Goal: Task Accomplishment & Management: Manage account settings

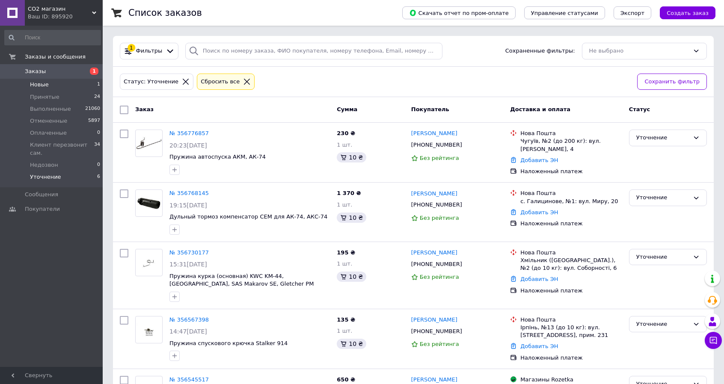
click at [89, 86] on li "Новые 1" at bounding box center [52, 85] width 105 height 12
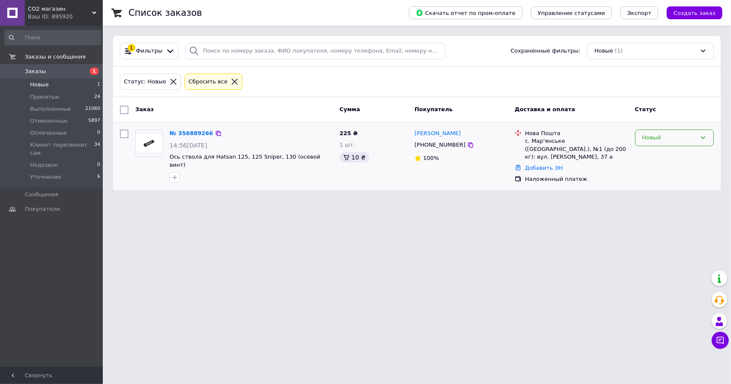
click at [666, 131] on div "Новый" at bounding box center [674, 138] width 79 height 17
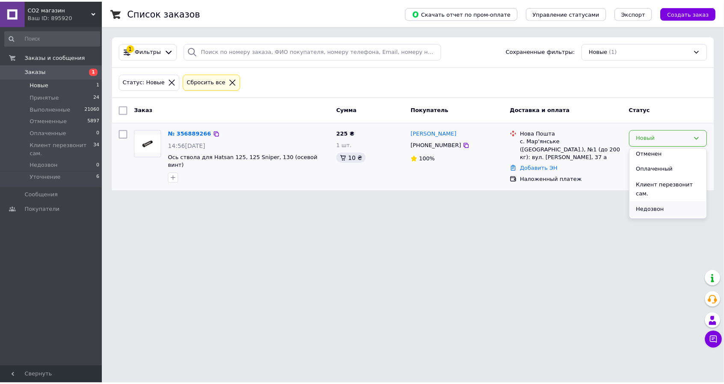
scroll to position [39, 0]
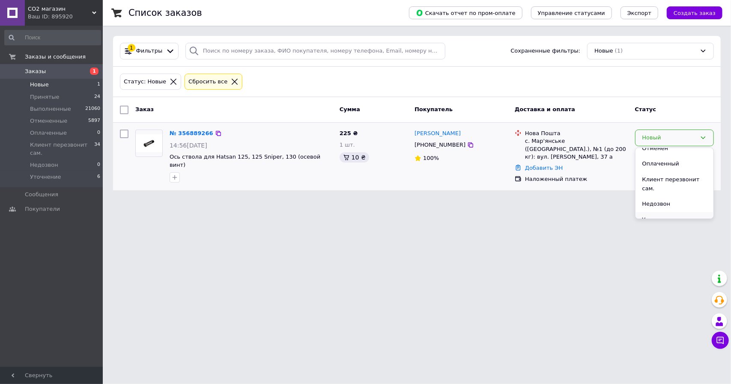
click at [651, 212] on li "Уточнение" at bounding box center [674, 220] width 78 height 16
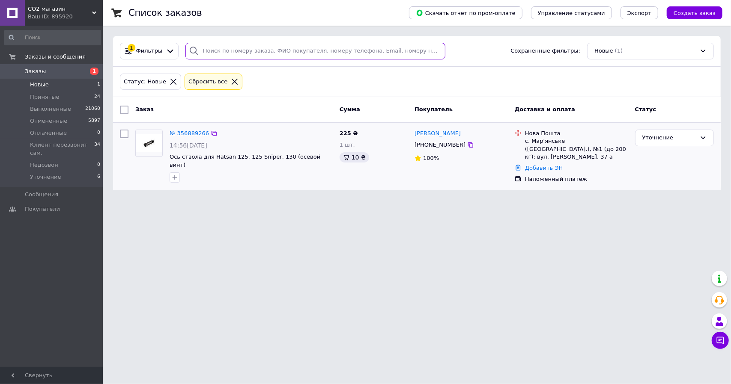
click at [277, 50] on input "search" at bounding box center [315, 51] width 260 height 17
click at [77, 92] on li "Принятые 24" at bounding box center [52, 97] width 105 height 12
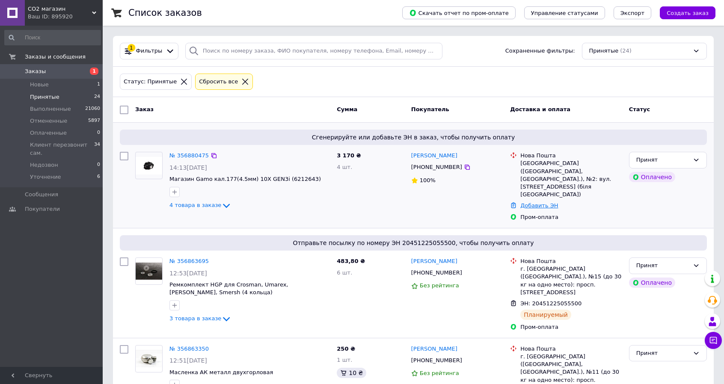
click at [543, 203] on link "Добавить ЭН" at bounding box center [540, 206] width 38 height 6
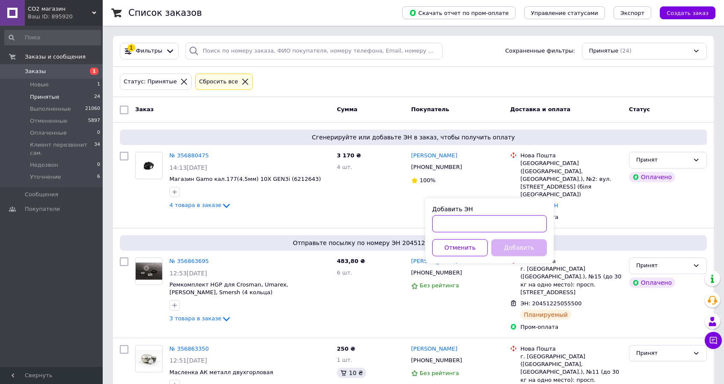
click at [523, 220] on input "Добавить ЭН" at bounding box center [489, 223] width 115 height 17
paste input "20451225195177"
type input "20451225195177"
click at [509, 251] on button "Добавить" at bounding box center [519, 247] width 56 height 17
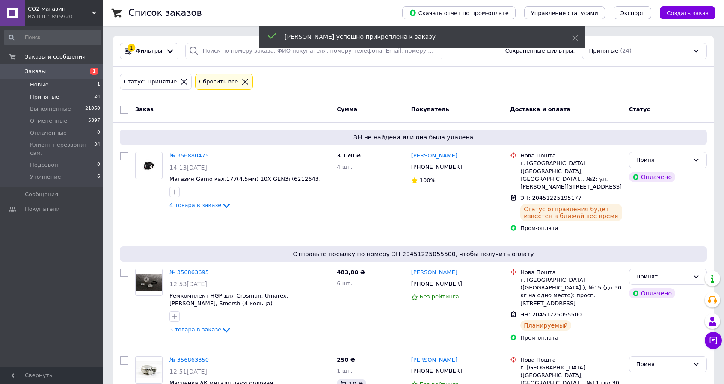
click at [92, 86] on li "Новые 1" at bounding box center [52, 85] width 105 height 12
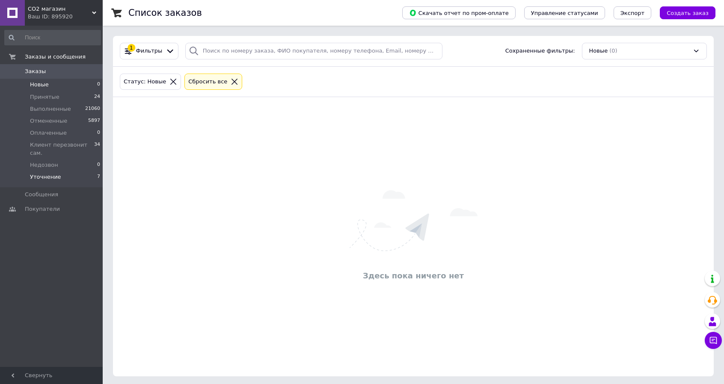
click at [57, 171] on li "Уточнение 7" at bounding box center [52, 179] width 105 height 16
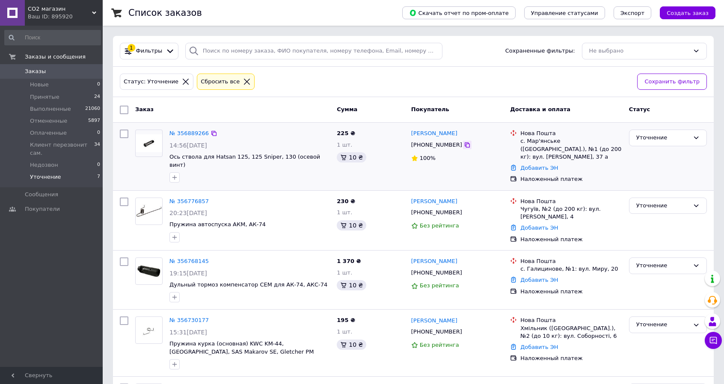
click at [464, 145] on icon at bounding box center [467, 145] width 7 height 7
click at [291, 87] on div "Статус: Уточнение Сбросить все" at bounding box center [375, 82] width 514 height 20
click at [388, 143] on div "1 шт." at bounding box center [371, 145] width 68 height 8
click at [390, 142] on div "1 шт." at bounding box center [371, 145] width 68 height 8
click at [389, 142] on div "1 шт." at bounding box center [371, 145] width 68 height 8
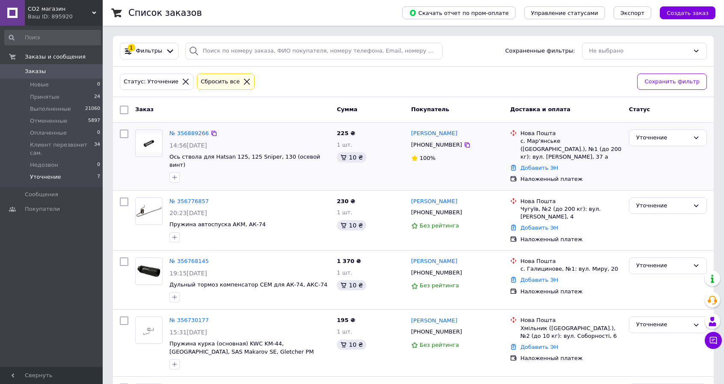
click at [390, 141] on div "1 шт." at bounding box center [371, 145] width 68 height 8
click at [389, 141] on div "1 шт." at bounding box center [371, 145] width 68 height 8
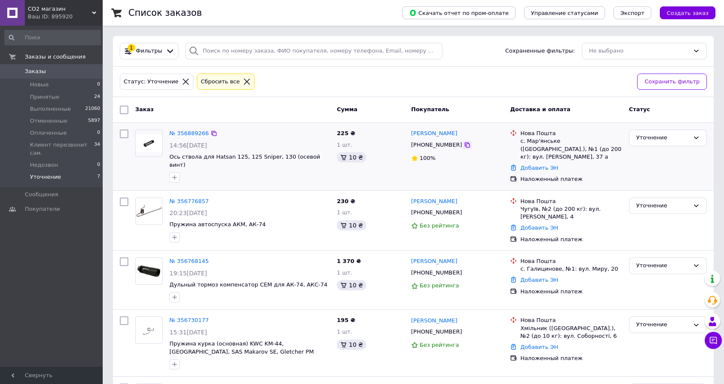
click at [465, 147] on icon at bounding box center [467, 145] width 5 height 5
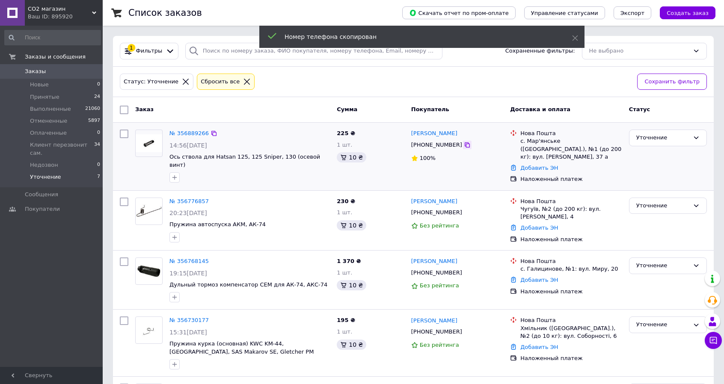
click at [465, 147] on icon at bounding box center [467, 145] width 5 height 5
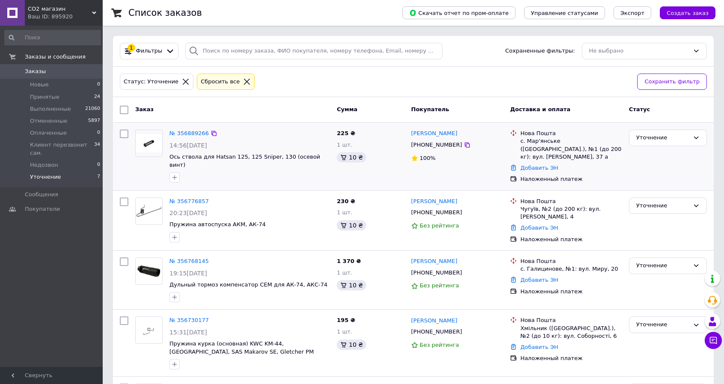
click at [384, 147] on div "1 шт." at bounding box center [371, 145] width 68 height 8
click at [456, 140] on div "[PHONE_NUMBER]" at bounding box center [458, 145] width 94 height 10
click at [465, 143] on icon at bounding box center [467, 145] width 5 height 5
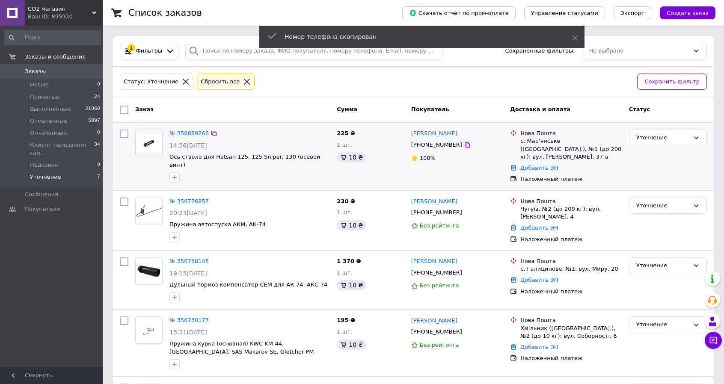
click at [465, 143] on icon at bounding box center [467, 145] width 5 height 5
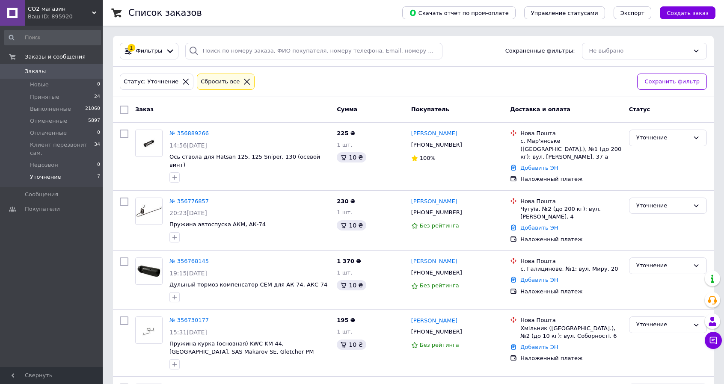
click at [85, 21] on div "СО2 магазин Ваш ID: 895920" at bounding box center [64, 13] width 78 height 26
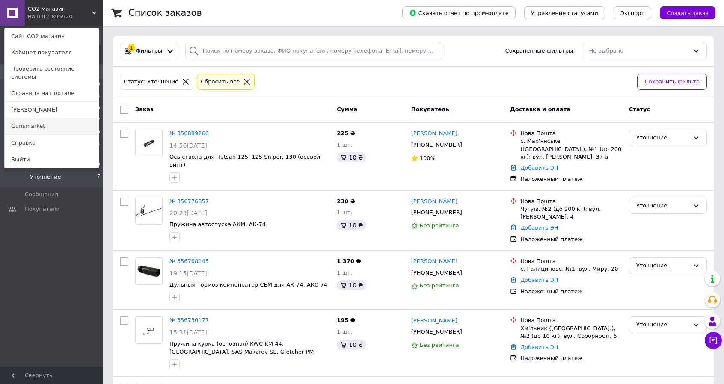
click at [45, 120] on link "Gunsmarket" at bounding box center [52, 126] width 94 height 16
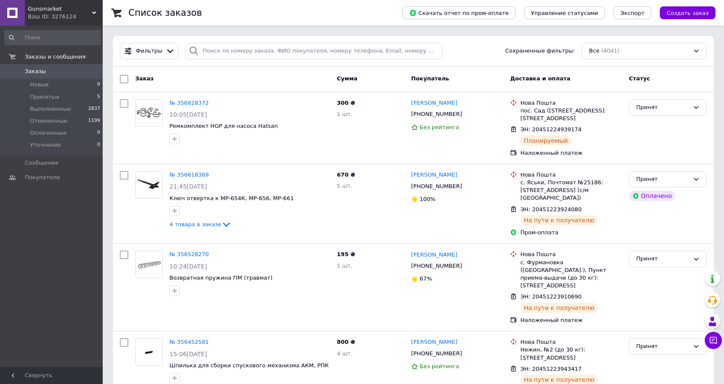
click at [65, 17] on div "Ваш ID: 3276124" at bounding box center [65, 17] width 75 height 8
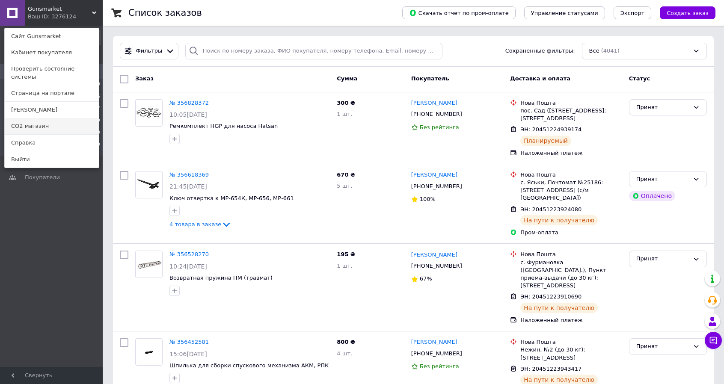
click at [63, 118] on link "СО2 магазин" at bounding box center [52, 126] width 94 height 16
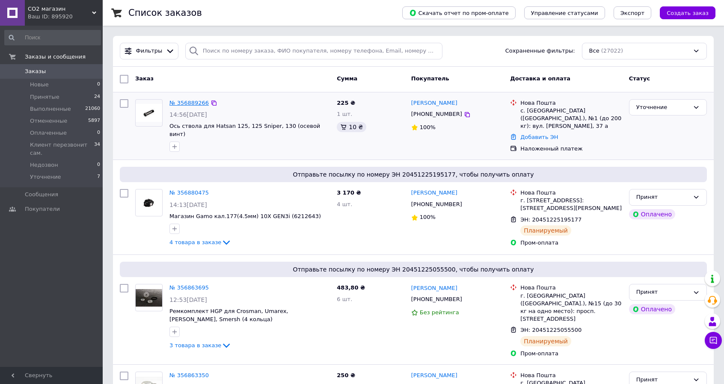
click at [194, 102] on link "№ 356889266" at bounding box center [189, 103] width 39 height 6
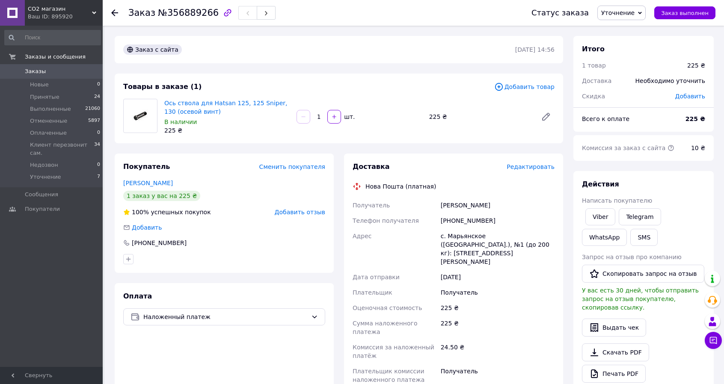
click at [635, 13] on span "Уточнение" at bounding box center [618, 12] width 33 height 7
click at [630, 32] on li "Принят" at bounding box center [638, 30] width 80 height 13
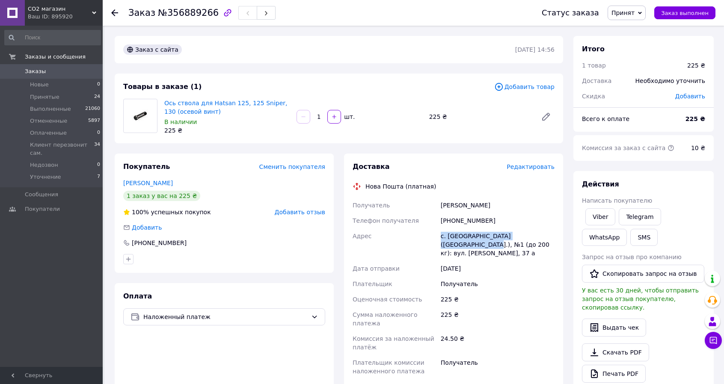
drag, startPoint x: 447, startPoint y: 237, endPoint x: 551, endPoint y: 241, distance: 104.6
click at [551, 239] on div "с. Мар'янське (Дніпропетровська обл.), №1 (до 200 кг): вул. Сергія Недрі, 37 а" at bounding box center [497, 245] width 117 height 33
drag, startPoint x: 545, startPoint y: 248, endPoint x: 439, endPoint y: 233, distance: 107.6
click at [439, 233] on div "с. Мар'янське (Дніпропетровська обл.), №1 (до 200 кг): вул. Сергія Недрі, 37 а" at bounding box center [497, 245] width 117 height 33
copy div "с. Мар'янське (Дніпропетровська обл.), №1 (до 200 кг): вул. Сергія Недрі, 37 а"
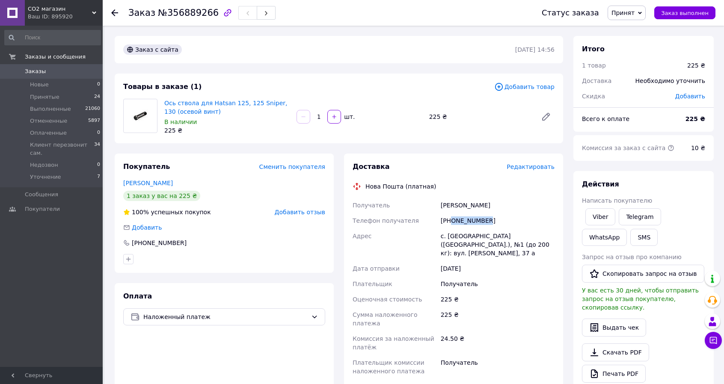
drag, startPoint x: 483, startPoint y: 220, endPoint x: 452, endPoint y: 224, distance: 31.0
click at [452, 224] on div "+380972552086" at bounding box center [497, 220] width 117 height 15
copy div "0972552086"
drag, startPoint x: 502, startPoint y: 208, endPoint x: 435, endPoint y: 194, distance: 68.7
click at [438, 210] on div "Получатель Оксанич Вадим Телефон получателя +380972552086 Адрес с. Мар'янське (…" at bounding box center [454, 289] width 206 height 182
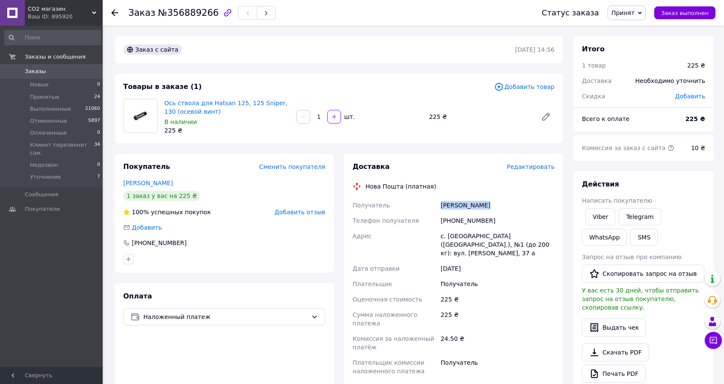
copy div "Получатель Оксанич Вадим"
click at [71, 171] on li "Уточнение 7" at bounding box center [52, 179] width 105 height 16
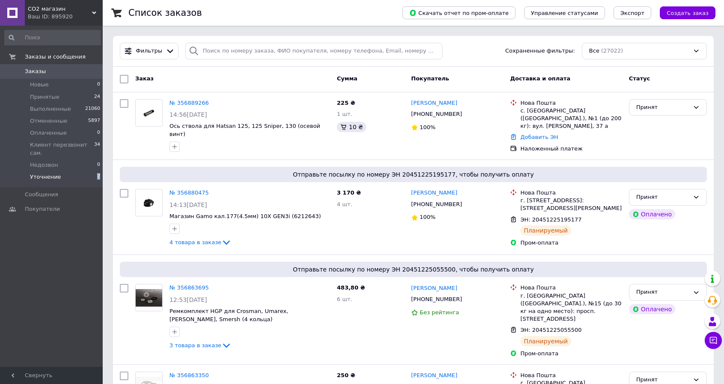
click at [96, 174] on li "Уточнение 7" at bounding box center [52, 179] width 105 height 16
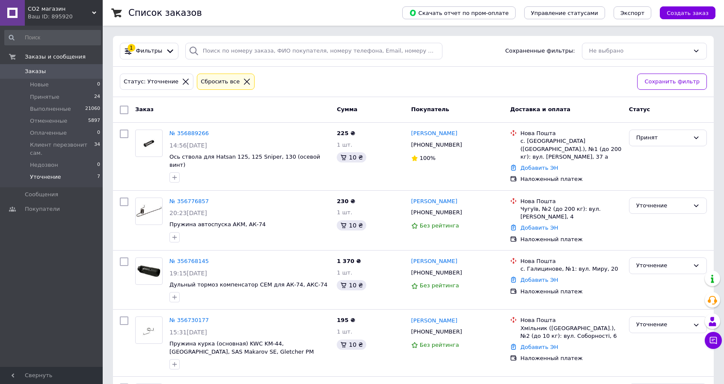
click at [46, 243] on div "Заказы и сообщения Заказы 0 Новые 0 Принятые 24 Выполненные 21060 Отмененные 58…" at bounding box center [52, 198] width 105 height 344
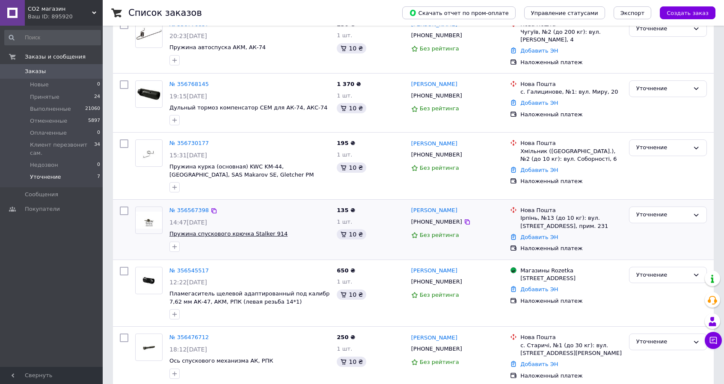
scroll to position [180, 0]
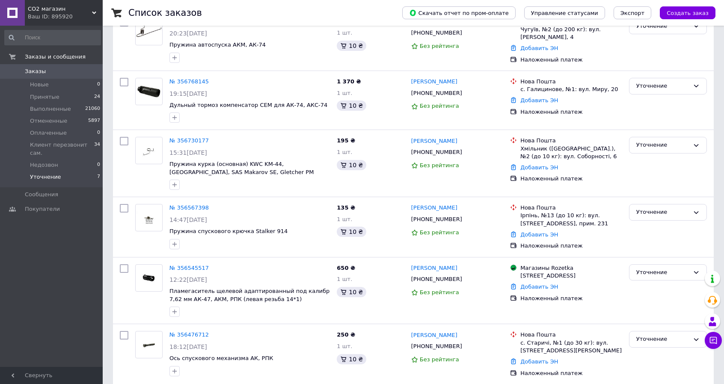
click at [64, 279] on div "Заказы и сообщения Заказы 0 Новые 0 Принятые 24 Выполненные 21060 Отмененные 58…" at bounding box center [52, 198] width 105 height 344
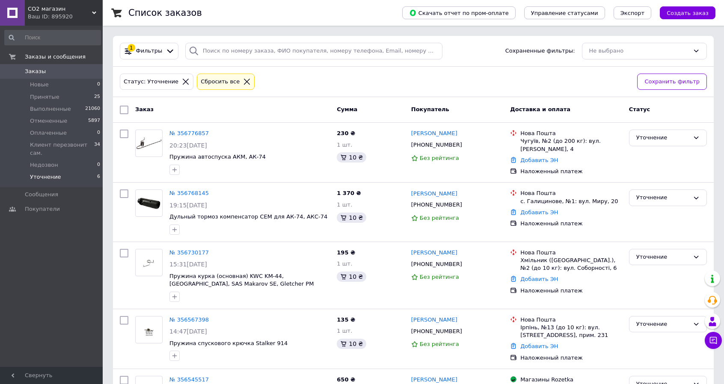
click at [45, 274] on div "Заказы и сообщения Заказы 0 Новые 0 Принятые 25 Выполненные 21060 Отмененные 58…" at bounding box center [52, 198] width 105 height 344
click at [94, 97] on span "25" at bounding box center [97, 97] width 6 height 8
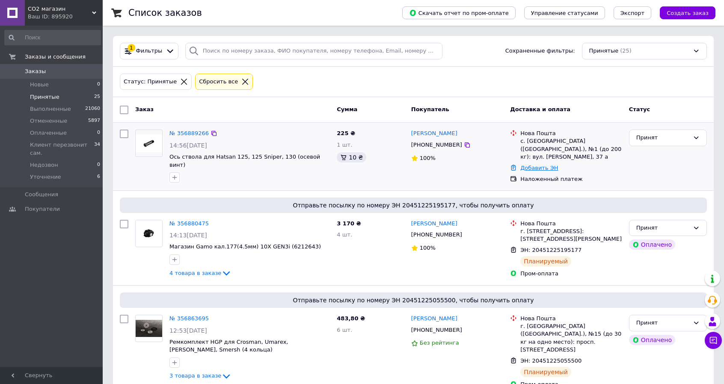
click at [541, 165] on link "Добавить ЭН" at bounding box center [540, 168] width 38 height 6
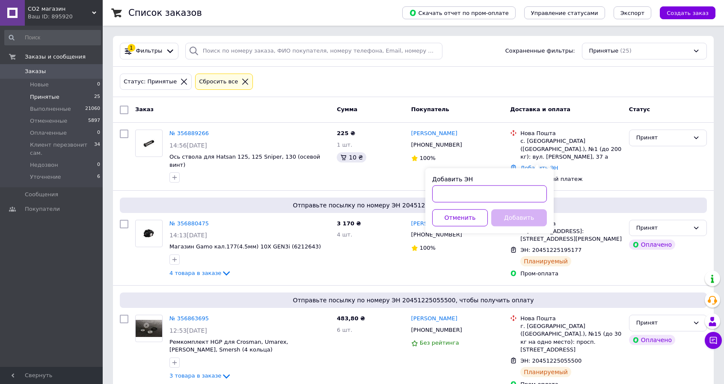
click at [533, 196] on input "Добавить ЭН" at bounding box center [489, 193] width 115 height 17
paste input "20451225216984"
type input "20451225216984"
click at [523, 213] on button "Добавить" at bounding box center [519, 217] width 56 height 17
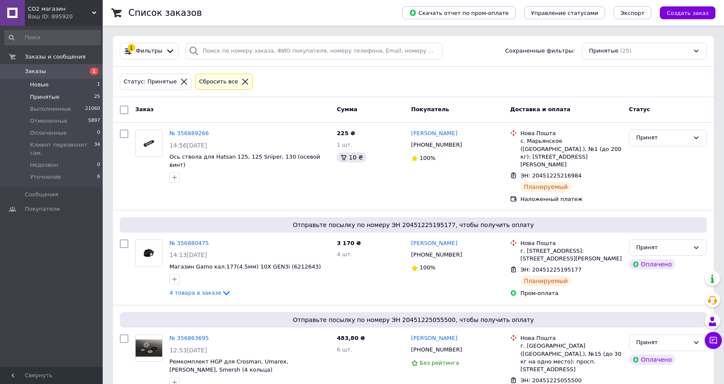
click at [79, 81] on li "Новые 1" at bounding box center [52, 85] width 105 height 12
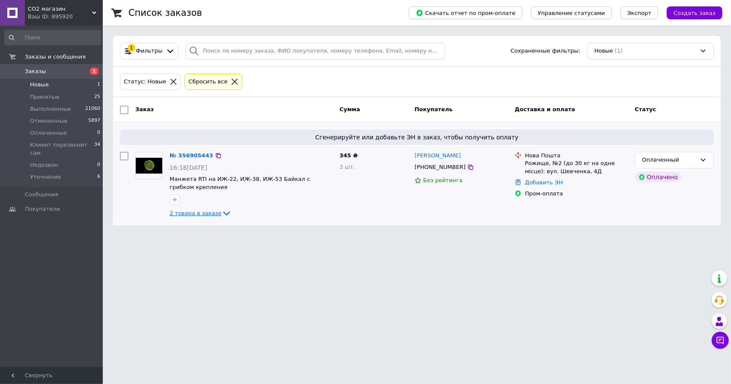
click at [202, 210] on link "2 товара в заказе" at bounding box center [201, 213] width 62 height 6
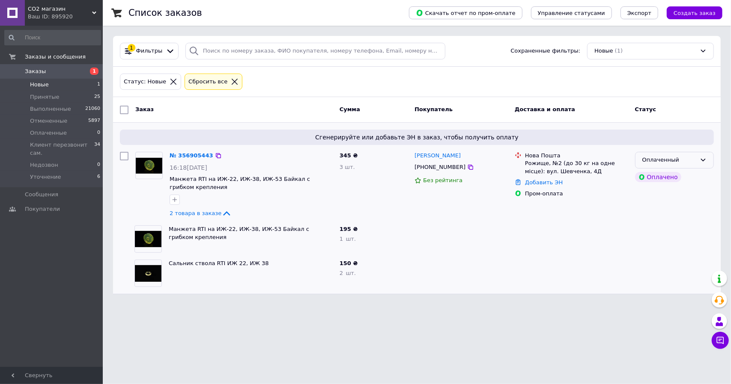
click at [696, 159] on div "Оплаченный" at bounding box center [669, 160] width 54 height 9
click at [680, 235] on li "Уточнение" at bounding box center [674, 243] width 78 height 16
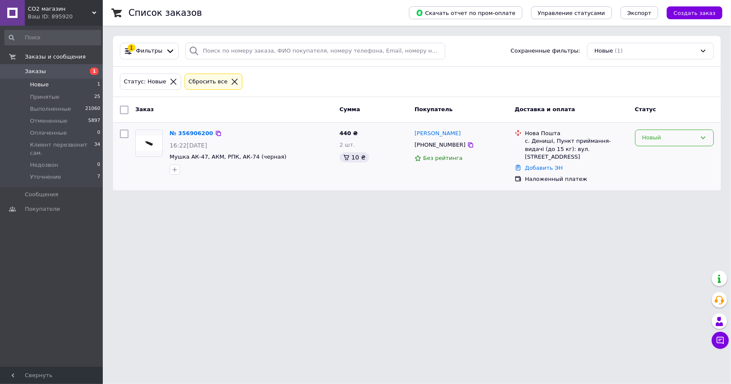
click at [667, 141] on div "Новый" at bounding box center [669, 138] width 54 height 9
click at [655, 212] on li "Уточнение" at bounding box center [674, 220] width 78 height 16
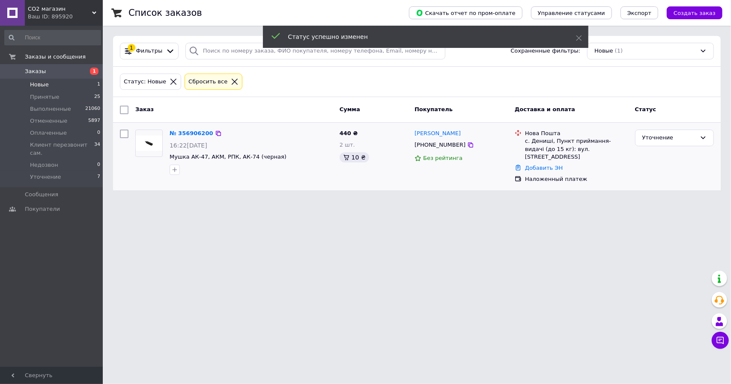
drag, startPoint x: 59, startPoint y: 14, endPoint x: 60, endPoint y: 31, distance: 17.2
click at [60, 14] on div "Ваш ID: 895920" at bounding box center [65, 17] width 75 height 8
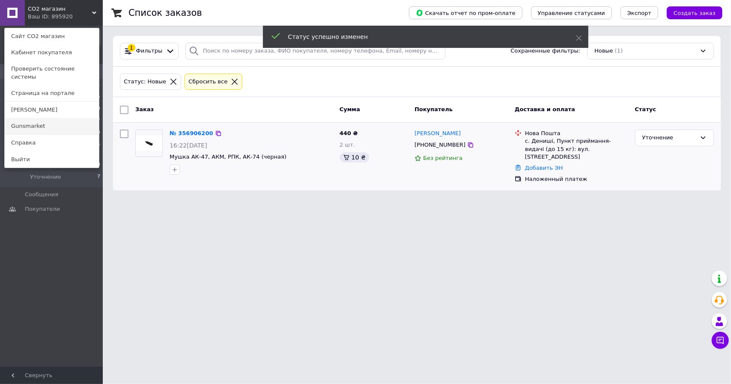
click at [53, 118] on link "Gunsmarket" at bounding box center [52, 126] width 94 height 16
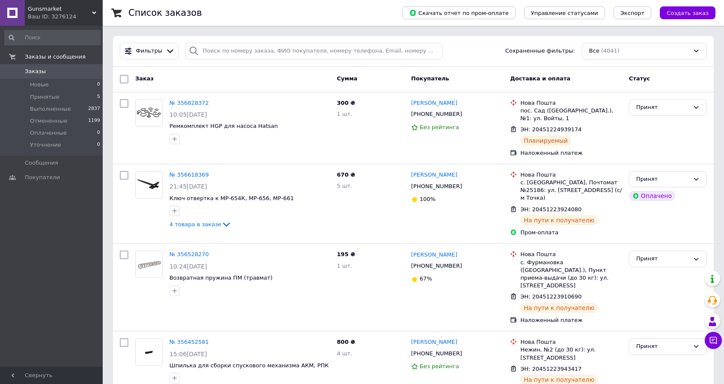
click at [69, 9] on span "Gunsmarket" at bounding box center [60, 9] width 64 height 8
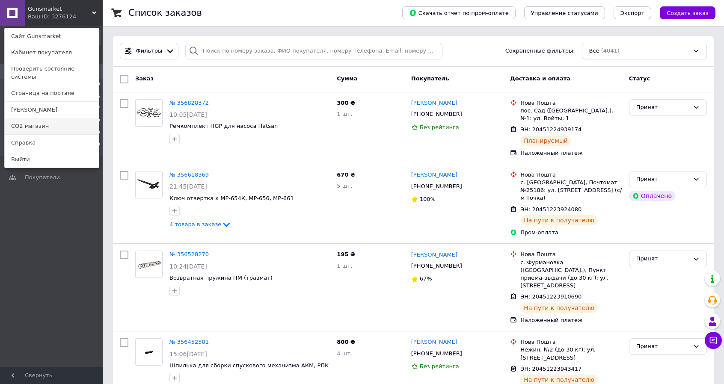
click at [57, 120] on link "СО2 магазин" at bounding box center [52, 126] width 94 height 16
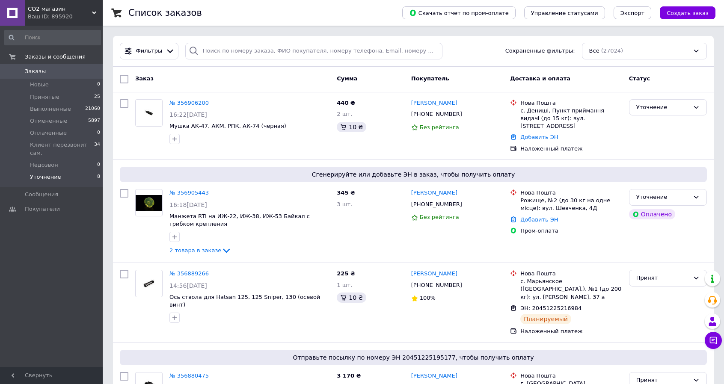
click at [90, 171] on li "Уточнение 8" at bounding box center [52, 179] width 105 height 16
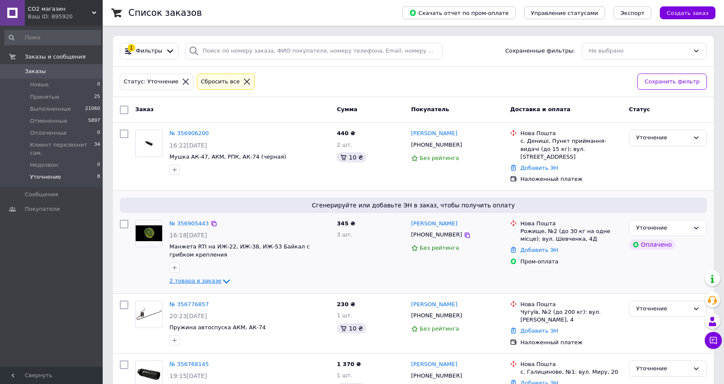
click at [212, 278] on span "2 товара в заказе" at bounding box center [196, 281] width 52 height 6
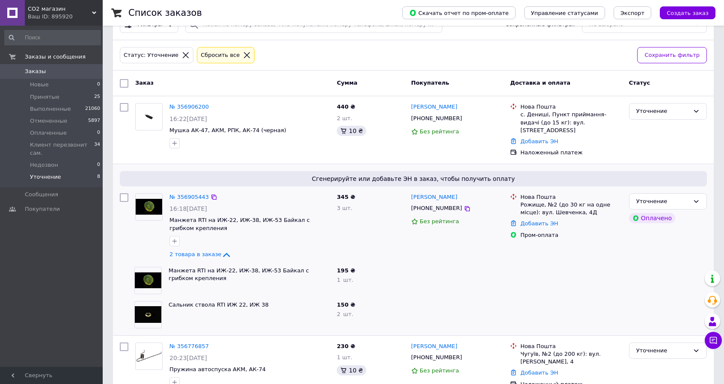
scroll to position [57, 0]
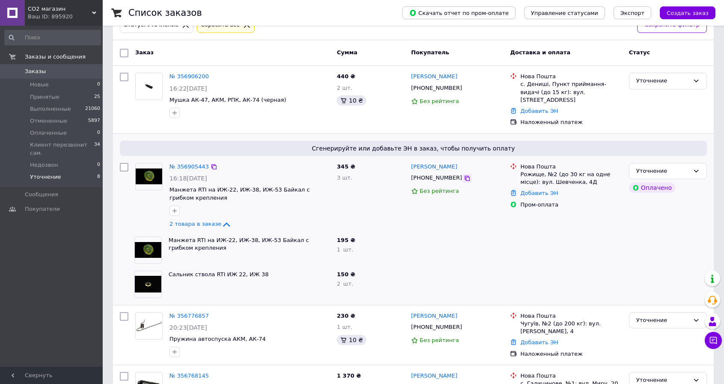
click at [465, 176] on icon at bounding box center [467, 178] width 5 height 5
drag, startPoint x: 570, startPoint y: 173, endPoint x: 521, endPoint y: 169, distance: 49.0
click at [521, 171] on div "Рожище, №2 (до 30 кг на одне місце): вул. Шевченка, 4Д" at bounding box center [572, 178] width 102 height 15
copy div "Рожище, №2 (до 30 кг на одне місце): вул. Шевченка, 4Д"
drag, startPoint x: 459, startPoint y: 171, endPoint x: 459, endPoint y: 167, distance: 4.8
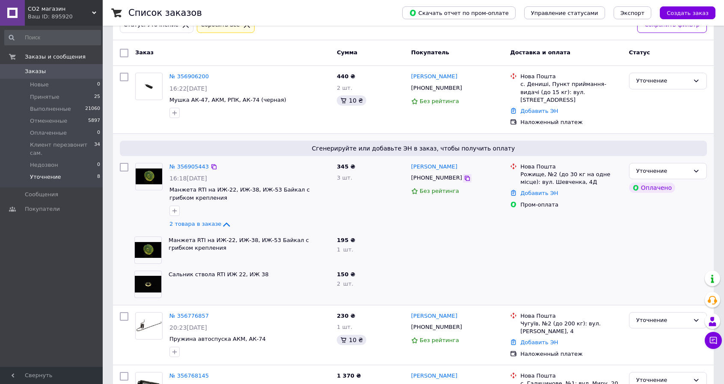
click at [465, 176] on icon at bounding box center [467, 178] width 5 height 5
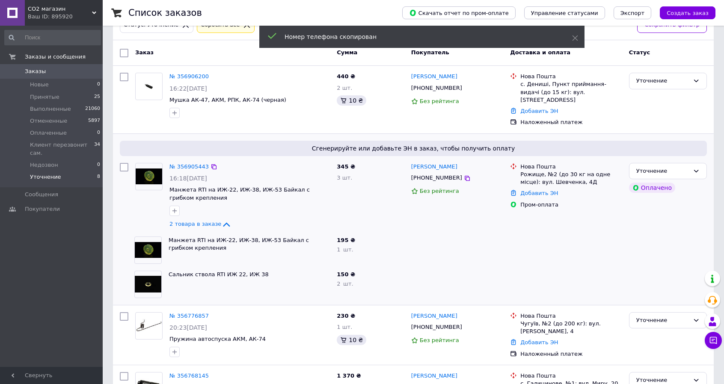
drag, startPoint x: 460, startPoint y: 153, endPoint x: 407, endPoint y: 157, distance: 52.8
click at [407, 160] on div "№ 356905443 16:18, 12.08.2025 Манжета RTI на ИЖ-22, ИЖ-38, ИЖ-53 Байкал с грибк…" at bounding box center [413, 197] width 594 height 74
click at [407, 160] on div "345 ₴ 3 шт." at bounding box center [371, 197] width 74 height 74
drag, startPoint x: 463, startPoint y: 157, endPoint x: 402, endPoint y: 165, distance: 61.3
click at [402, 165] on div "№ 356905443 16:18, 12.08.2025 Манжета RTI на ИЖ-22, ИЖ-38, ИЖ-53 Байкал с грибк…" at bounding box center [413, 197] width 594 height 74
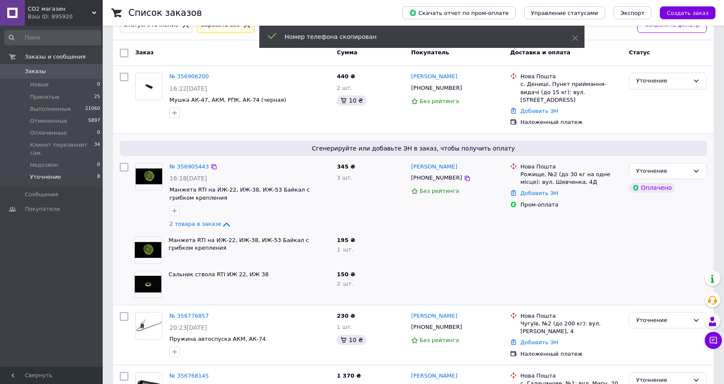
copy div "3 шт. Анатолій Романік"
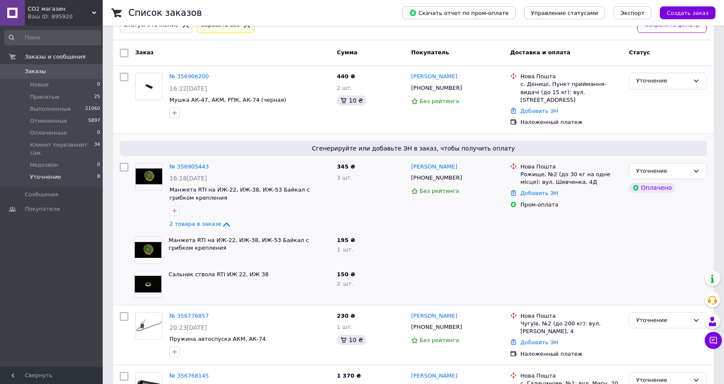
click at [471, 252] on div at bounding box center [457, 250] width 99 height 34
click at [652, 167] on div "Уточнение" at bounding box center [663, 171] width 53 height 9
click at [650, 183] on li "Принят" at bounding box center [668, 189] width 77 height 16
click at [464, 88] on icon at bounding box center [467, 88] width 7 height 7
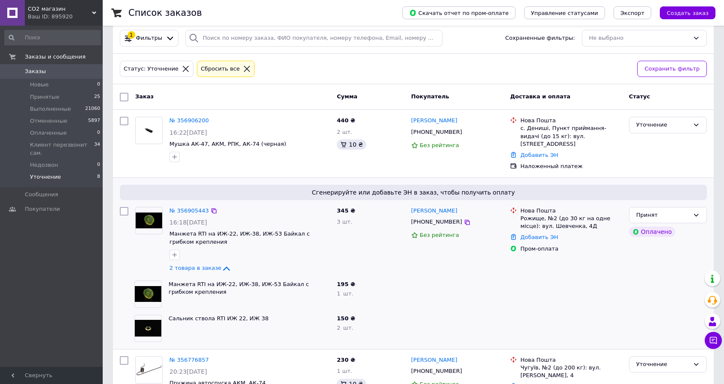
scroll to position [12, 0]
click at [78, 9] on span "СО2 магазин" at bounding box center [60, 9] width 64 height 8
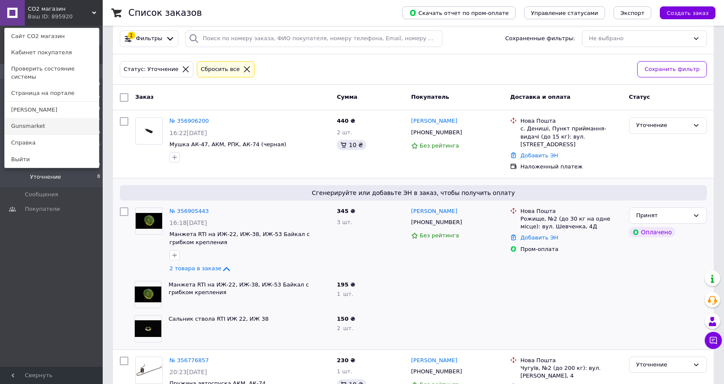
click at [86, 123] on link "Gunsmarket" at bounding box center [52, 126] width 94 height 16
